Goal: Task Accomplishment & Management: Manage account settings

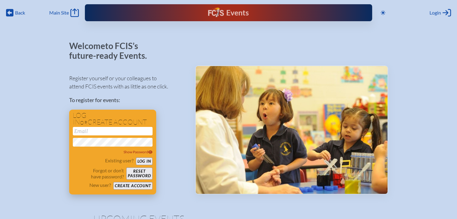
type input "[EMAIL_ADDRESS][DOMAIN_NAME]"
drag, startPoint x: 145, startPoint y: 159, endPoint x: 155, endPoint y: 156, distance: 10.8
click at [145, 159] on button "Log in" at bounding box center [144, 161] width 17 height 8
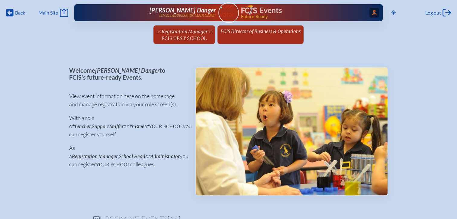
click at [372, 14] on icon "Access Users..." at bounding box center [374, 12] width 4 height 5
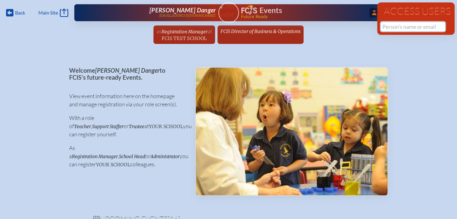
click at [400, 28] on input "text" at bounding box center [413, 26] width 64 height 9
